Goal: Check status: Check status

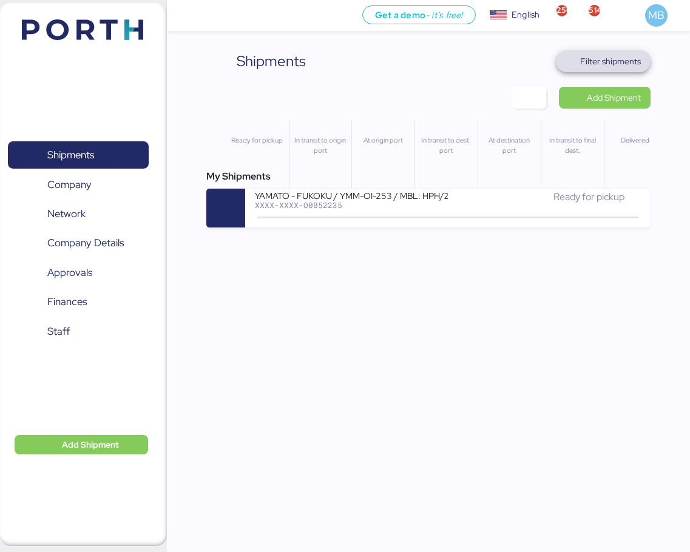
click at [612, 58] on span "Filter shipments" at bounding box center [610, 61] width 61 height 15
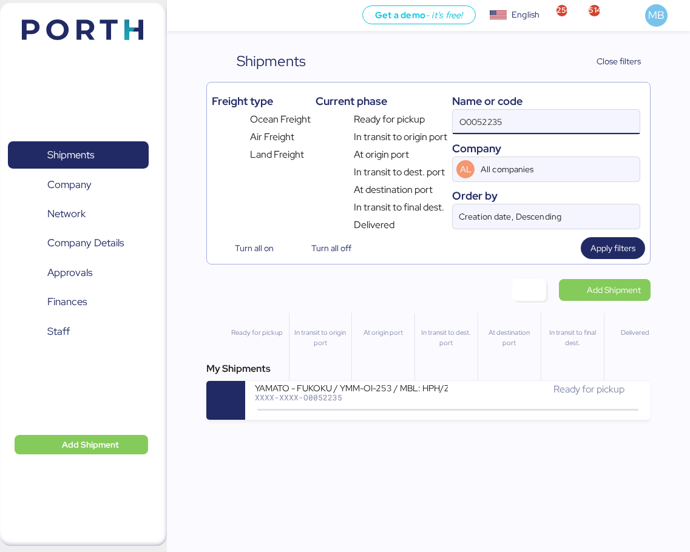
drag, startPoint x: 516, startPoint y: 127, endPoint x: 397, endPoint y: 127, distance: 118.9
click at [397, 127] on div "Freight type Ocean Freight Air Freight Land Freight Current phase Ready for pic…" at bounding box center [429, 159] width 434 height 145
paste input "O0052016"
type input "O0052016"
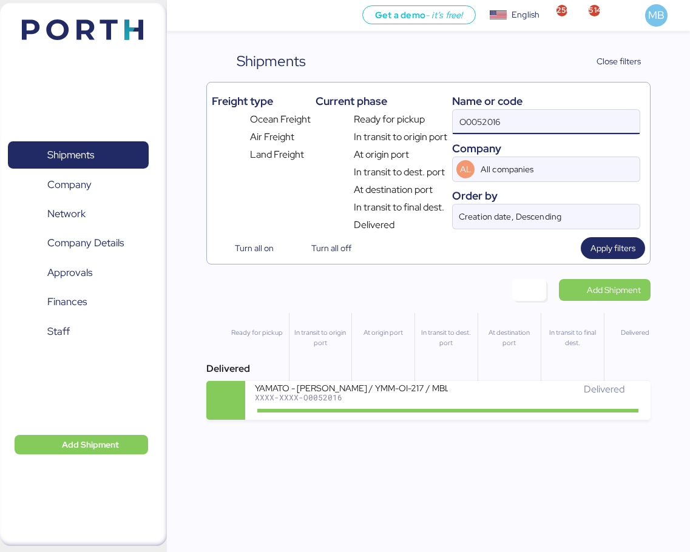
click at [439, 379] on div "In transit to dest. port" at bounding box center [445, 356] width 62 height 87
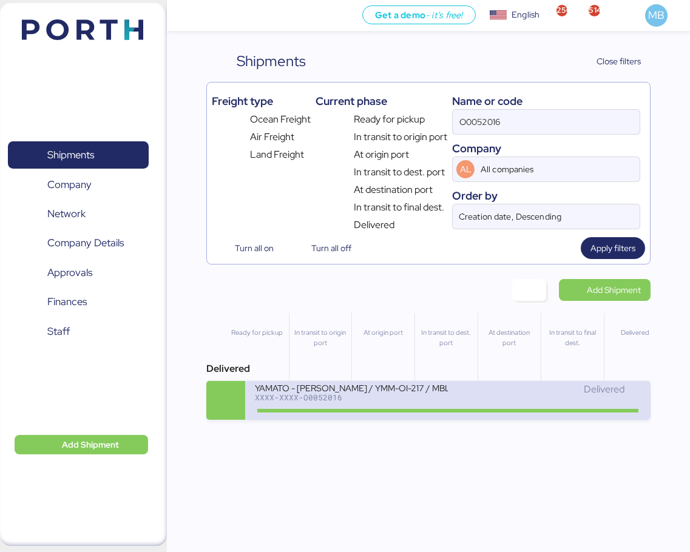
click at [451, 394] on div "Delivered" at bounding box center [544, 389] width 193 height 15
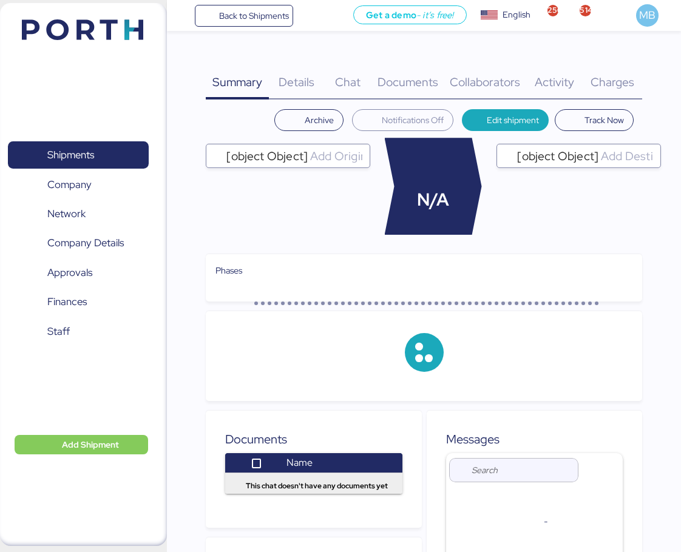
click at [626, 81] on span "Charges" at bounding box center [612, 82] width 44 height 16
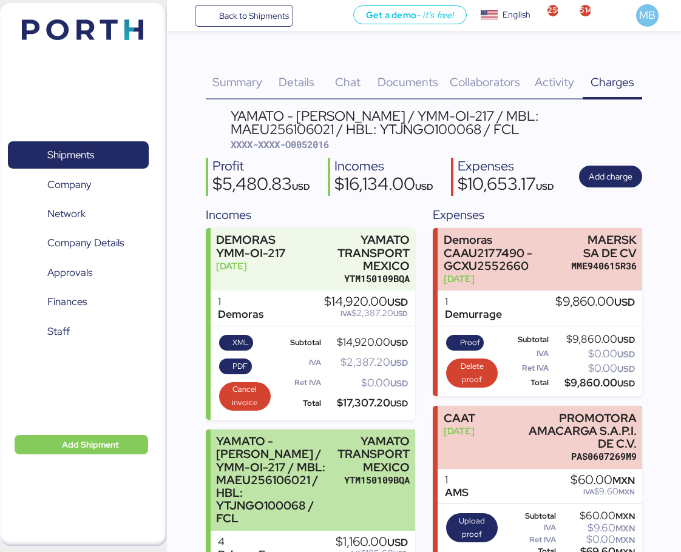
scroll to position [121, 0]
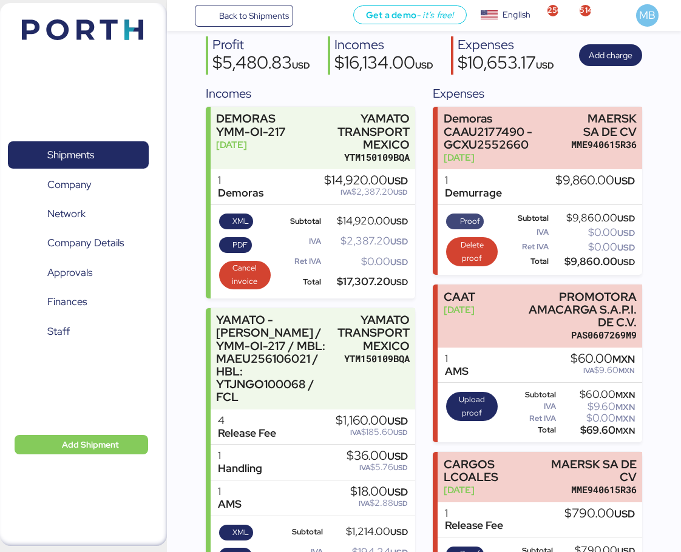
click at [471, 228] on span "Proof" at bounding box center [470, 221] width 20 height 13
